Goal: Task Accomplishment & Management: Complete application form

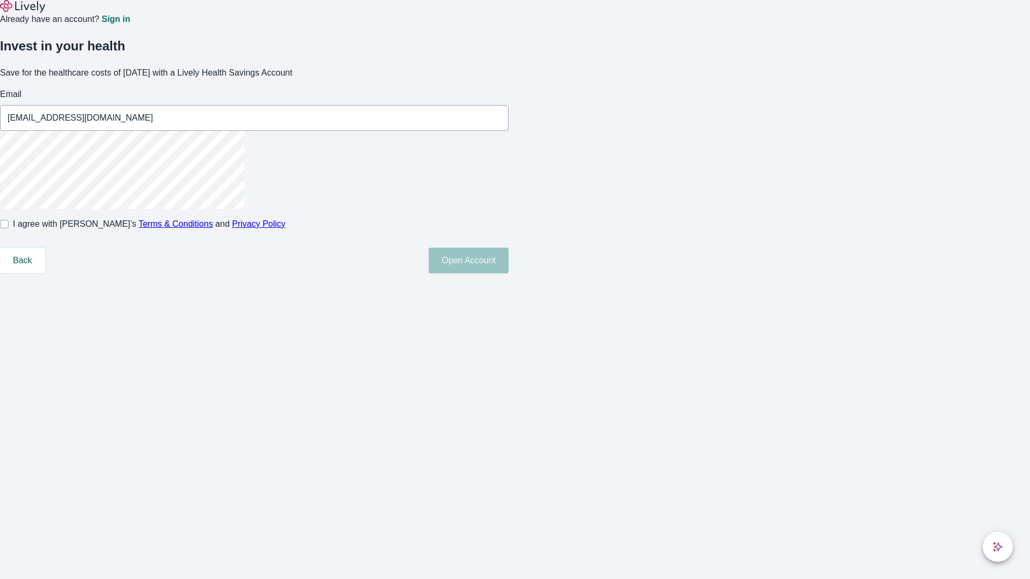
click at [9, 229] on input "I agree with Lively’s Terms & Conditions and Privacy Policy" at bounding box center [4, 224] width 9 height 9
checkbox input "true"
click at [509, 274] on button "Open Account" at bounding box center [469, 261] width 80 height 26
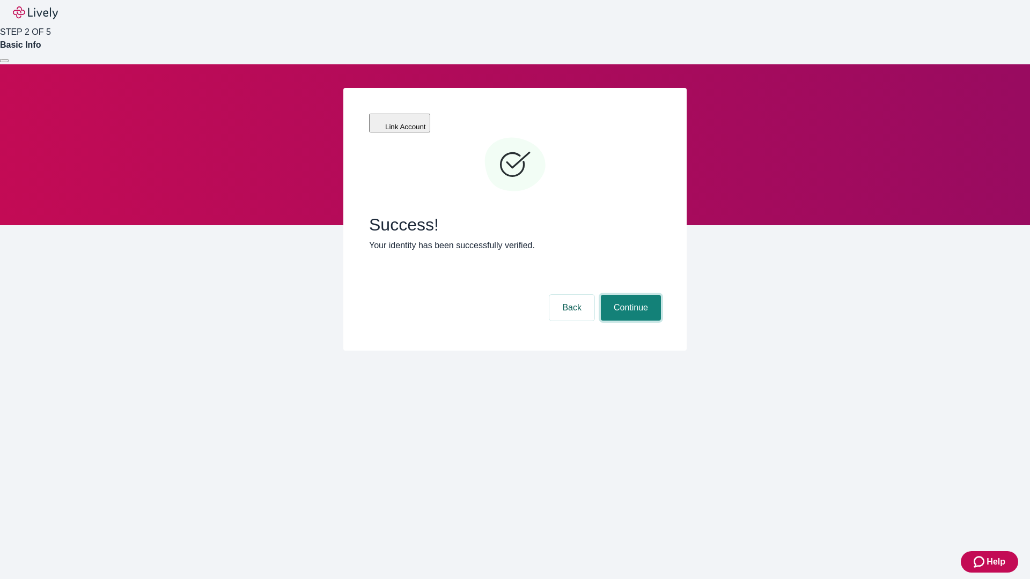
click at [629, 295] on button "Continue" at bounding box center [631, 308] width 60 height 26
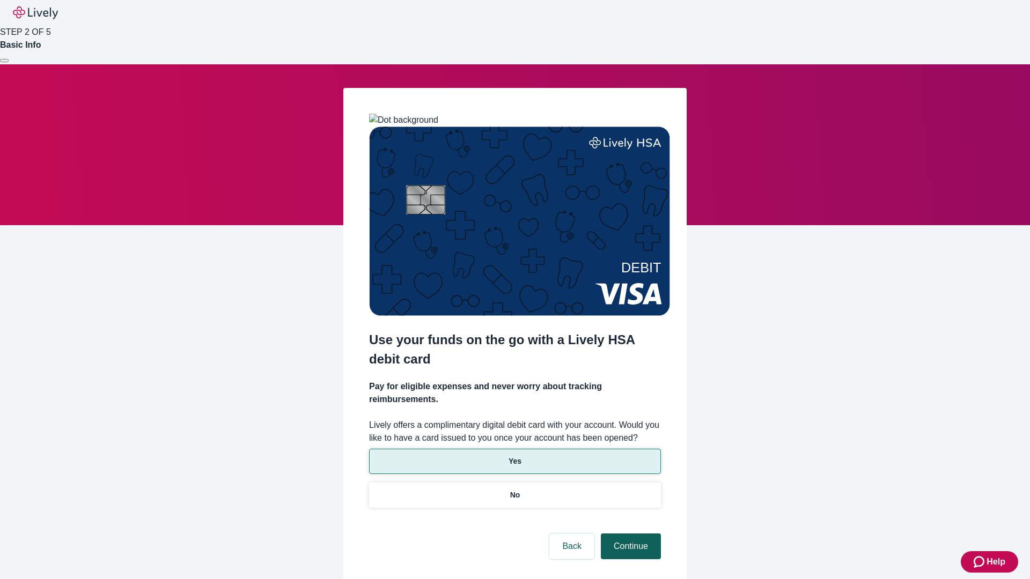
click at [514, 456] on p "Yes" at bounding box center [515, 461] width 13 height 11
click at [629, 534] on button "Continue" at bounding box center [631, 547] width 60 height 26
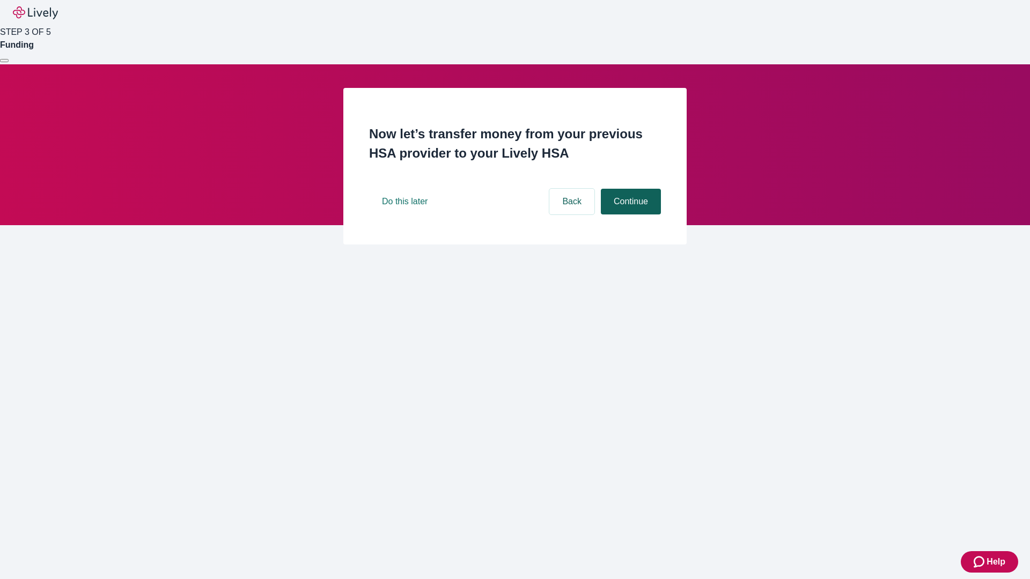
click at [629, 215] on button "Continue" at bounding box center [631, 202] width 60 height 26
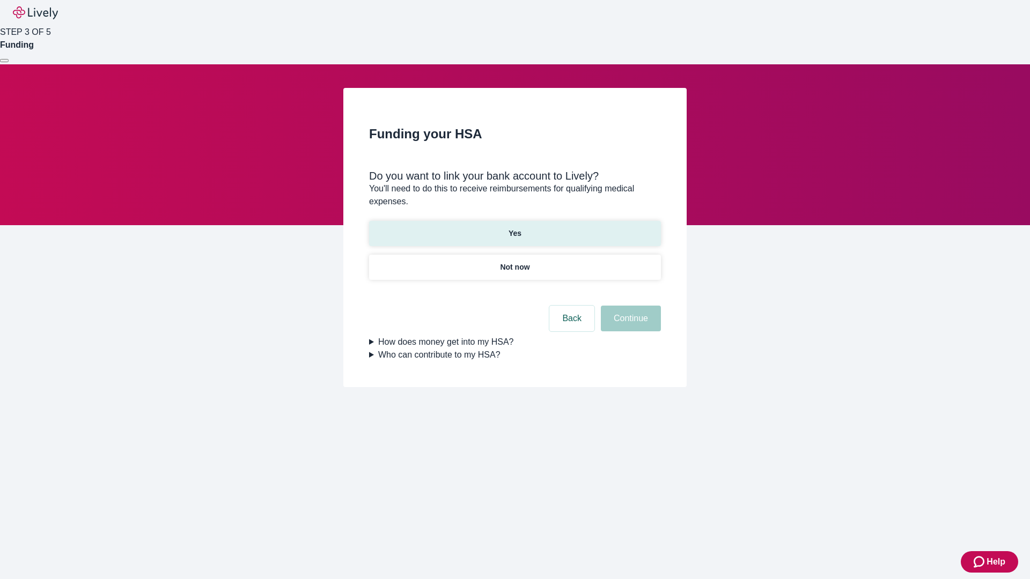
click at [514, 228] on p "Yes" at bounding box center [515, 233] width 13 height 11
click at [629, 306] on button "Continue" at bounding box center [631, 319] width 60 height 26
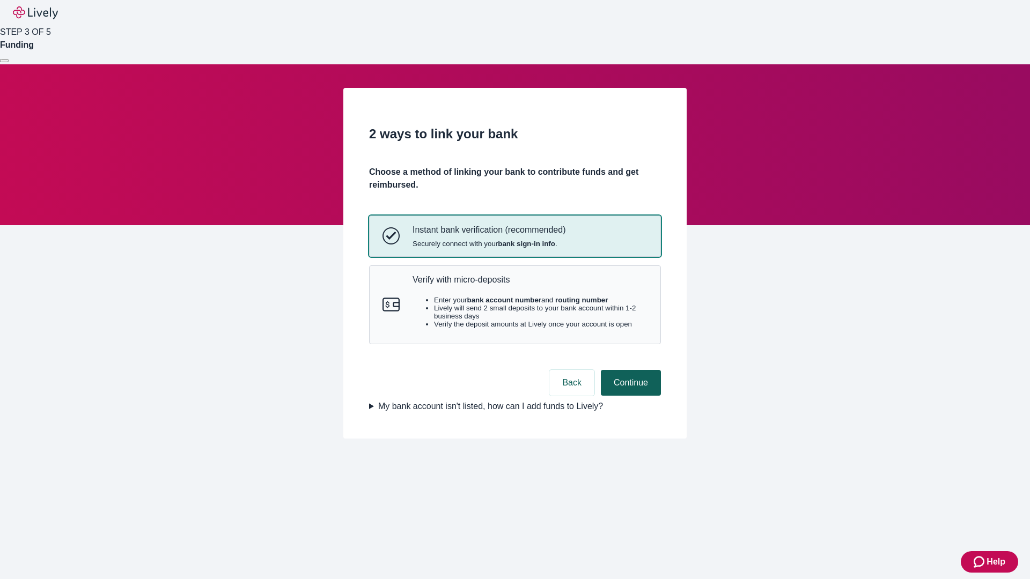
click at [530, 285] on p "Verify with micro-deposits" at bounding box center [530, 280] width 235 height 10
click at [629, 396] on button "Continue" at bounding box center [631, 383] width 60 height 26
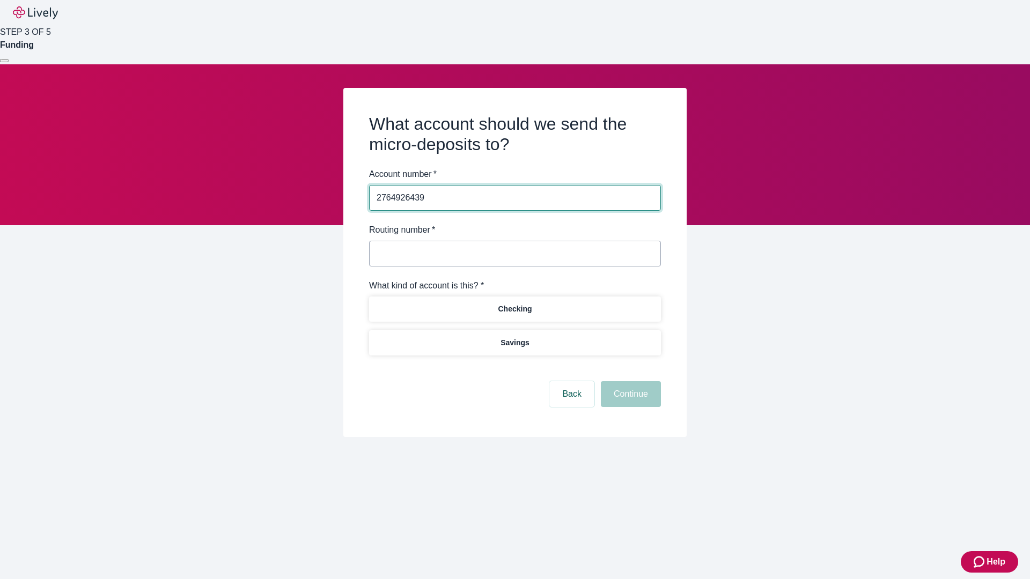
type input "2764926439"
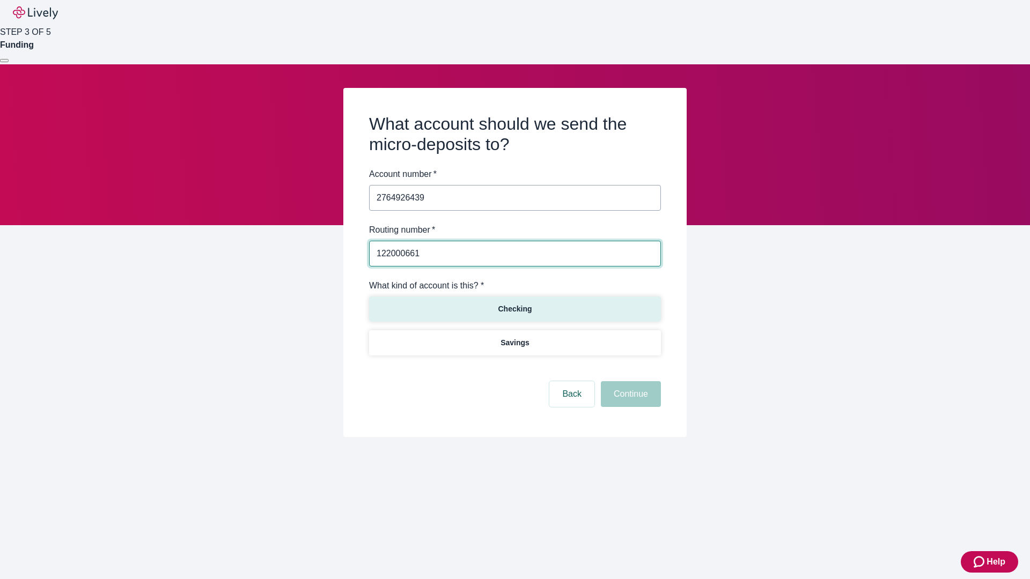
type input "122000661"
click at [514, 308] on p "Checking" at bounding box center [515, 309] width 34 height 11
